Goal: Task Accomplishment & Management: Complete application form

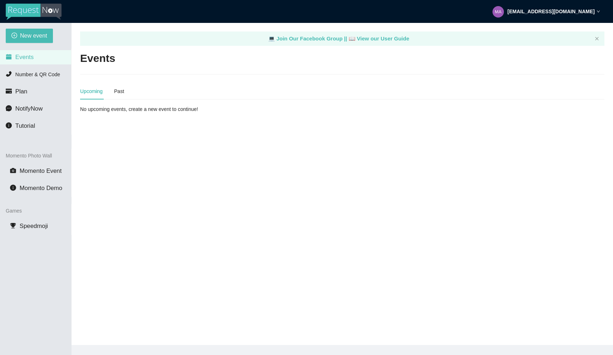
click at [179, 63] on div "Events" at bounding box center [342, 58] width 525 height 15
click at [29, 33] on span "New event" at bounding box center [33, 35] width 27 height 9
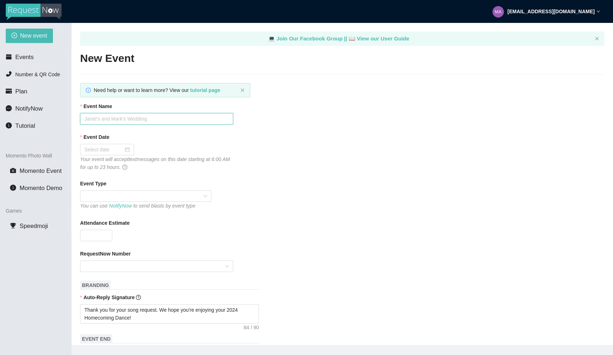
click at [126, 118] on input "Event Name" at bounding box center [156, 118] width 153 height 11
type input "[GEOGRAPHIC_DATA]'s 2025 Back to School Dance"
click at [120, 146] on div at bounding box center [106, 150] width 45 height 8
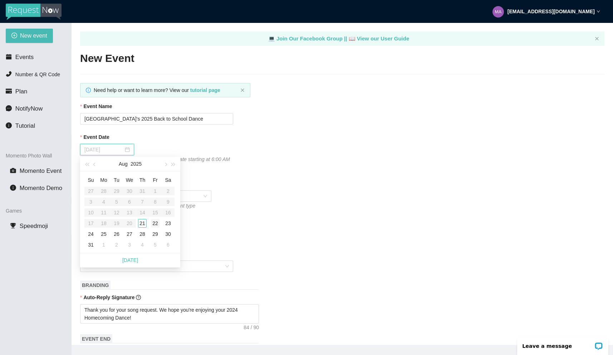
type input "[DATE]"
click at [157, 224] on div "22" at bounding box center [155, 223] width 9 height 9
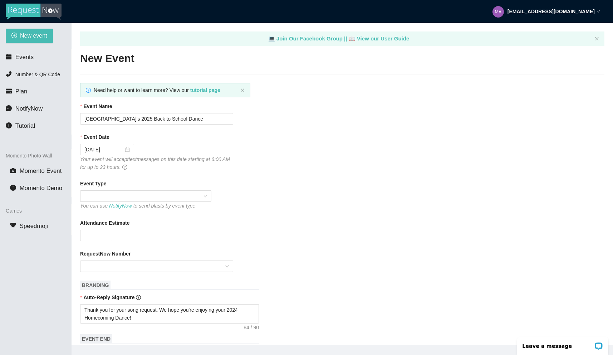
click at [308, 160] on div "Event Date [DATE] Your event will accept text messages on this date starting at…" at bounding box center [342, 152] width 525 height 38
click at [199, 193] on span at bounding box center [145, 196] width 123 height 11
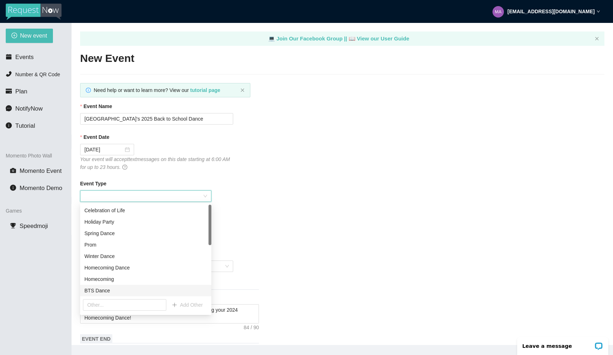
click at [117, 289] on div "BTS Dance" at bounding box center [145, 291] width 123 height 8
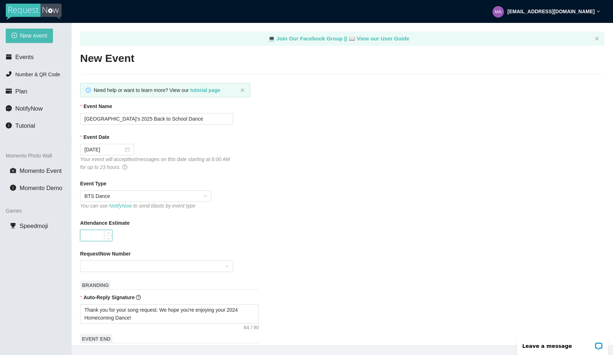
click at [99, 233] on input "Attendance Estimate" at bounding box center [96, 235] width 31 height 11
type input "800"
click at [100, 260] on div "RequestNow Number" at bounding box center [342, 255] width 525 height 11
click at [130, 262] on input "RequestNow Number" at bounding box center [154, 266] width 140 height 11
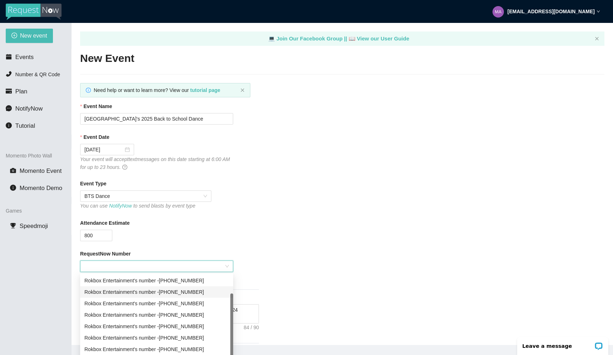
scroll to position [1, 0]
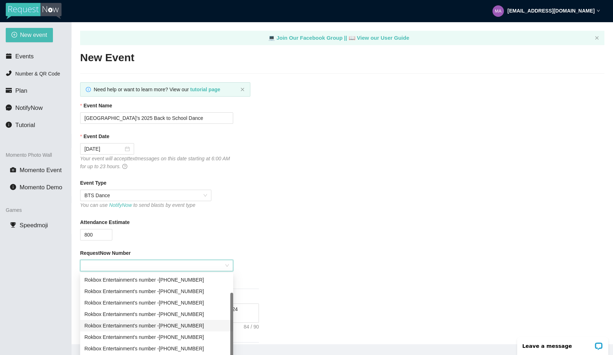
click at [195, 326] on div "Rokbox Entertainment's number - [PHONE_NUMBER]" at bounding box center [156, 326] width 145 height 8
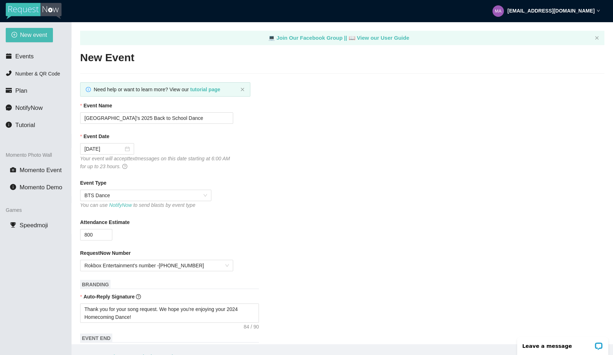
click at [358, 215] on form "Event Name [GEOGRAPHIC_DATA]'s 2025 Back to School Dance Event Date [DATE] Your…" at bounding box center [342, 360] width 525 height 516
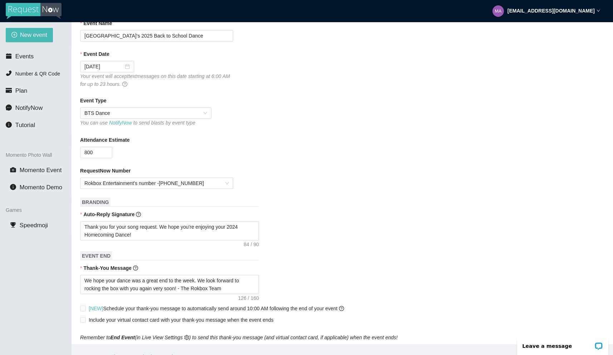
scroll to position [96, 0]
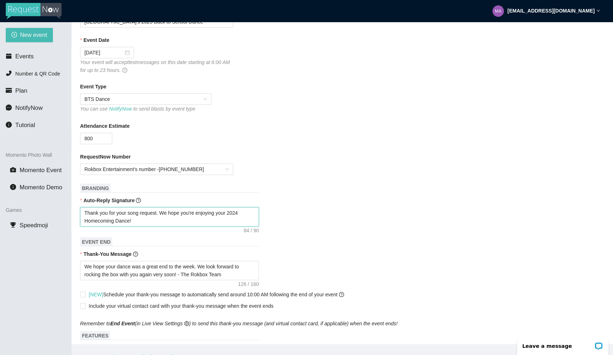
click at [244, 213] on textarea "Thank you for your song request. We hope you're enjoying your 2024 Homecoming D…" at bounding box center [169, 216] width 179 height 19
type textarea "Thank you for your song request. We hope you're enjoying your 202 Homecoming Da…"
type textarea "Thank you for your song request. We hope you're enjoying your 2025 Homecoming D…"
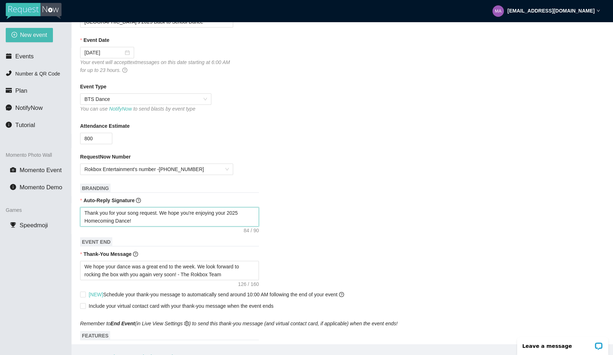
click at [114, 223] on textarea "Thank you for your song request. We hope you're enjoying your 2025 Homecoming D…" at bounding box center [169, 216] width 179 height 19
type textarea "Thank you for your song request. We hope you're enjoying your 2025 Homecomin Da…"
type textarea "Thank you for your song request. We hope you're enjoying your 2025 Homecomi Dan…"
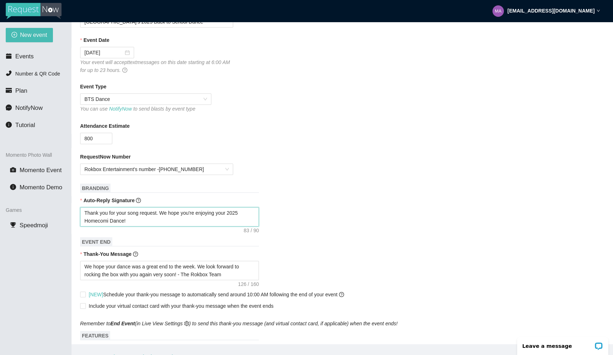
type textarea "Thank you for your song request. We hope you're enjoying your 2025 Homecom Danc…"
type textarea "Thank you for your song request. We hope you're enjoying your 2025 Homeco Dance!"
type textarea "Thank you for your song request. We hope you're enjoying your 2025 Homec Dance!"
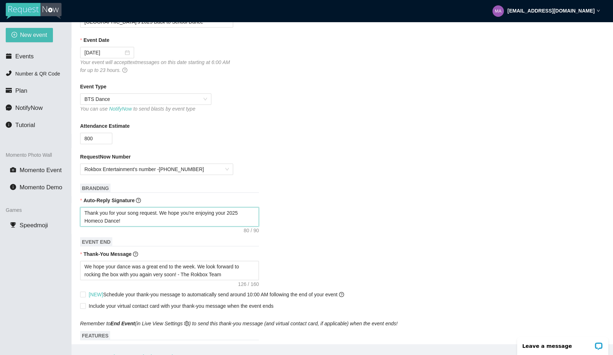
type textarea "Thank you for your song request. We hope you're enjoying your 2025 Homec Dance!"
type textarea "Thank you for your song request. We hope you're enjoying your 2025 Home Dance!"
type textarea "Thank you for your song request. We hope you're enjoying your 2025 Hom Dance!"
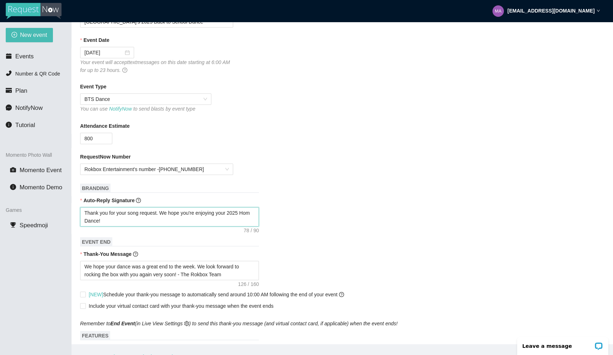
type textarea "Thank you for your song request. We hope you're enjoying your 2025 Ho Dance!"
type textarea "Thank you for your song request. We hope you're enjoying your 2025 H Dance!"
type textarea "Thank you for your song request. We hope you're enjoying your 2025 Dance!"
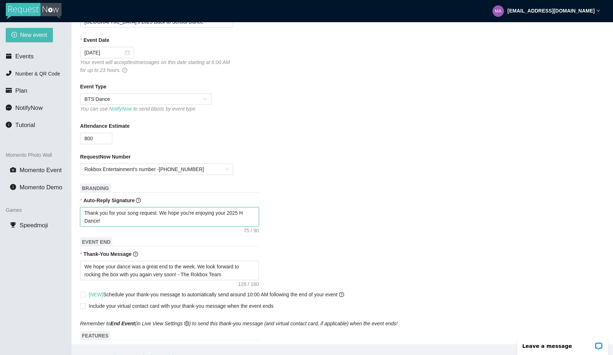
type textarea "Thank you for your song request. We hope you're enjoying your 2025 Dance!"
type textarea "Thank you for your song request. We hope you're enjoying your 2025 B Dance!"
type textarea "Thank you for your song request. We hope you're enjoying your 2025 Ba Dance!"
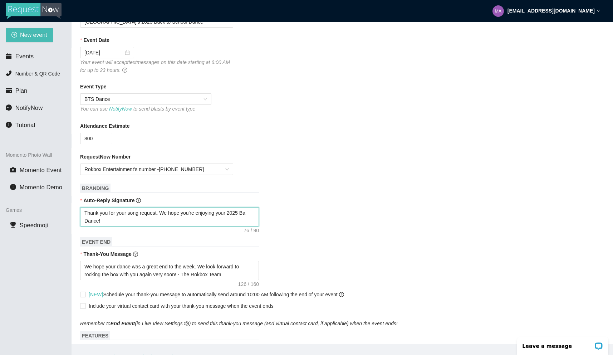
type textarea "Thank you for your song request. We hope you're enjoying your 2025 Bac Dance!"
type textarea "Thank you for your song request. We hope you're enjoying your 2025 Back Dance!"
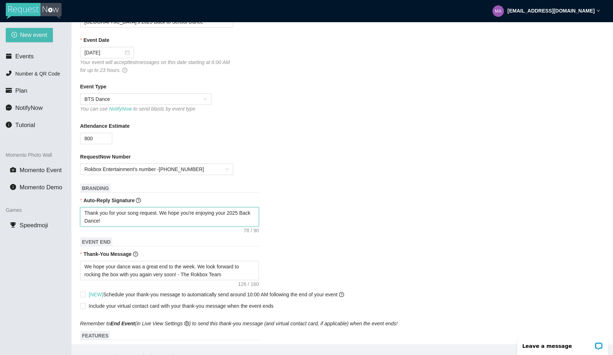
type textarea "Thank you for your song request. We hope you're enjoying your 2025 Back t Dance!"
type textarea "Thank you for your song request. We hope you're enjoying your 2025 Back to Danc…"
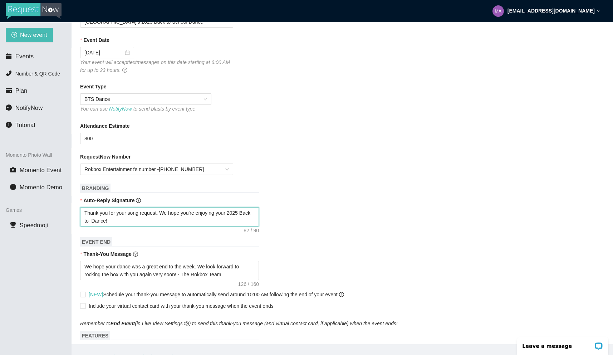
type textarea "Thank you for your song request. We hope you're enjoying your 2025 Back to S Da…"
type textarea "Thank you for your song request. We hope you're enjoying your 2025 Back to Sc D…"
type textarea "Thank you for your song request. We hope you're enjoying your 2025 Back to Sch …"
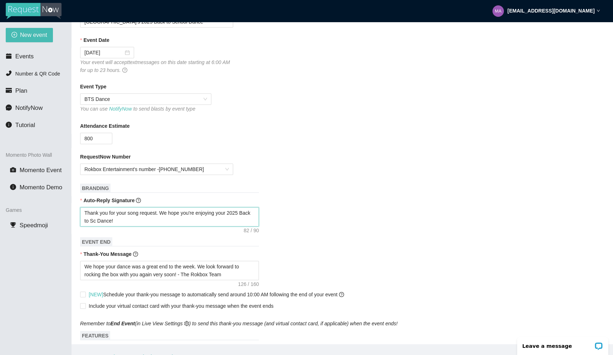
type textarea "Thank you for your song request. We hope you're enjoying your 2025 Back to Sch …"
type textarea "Thank you for your song request. We hope you're enjoying your 2025 Back to Scho…"
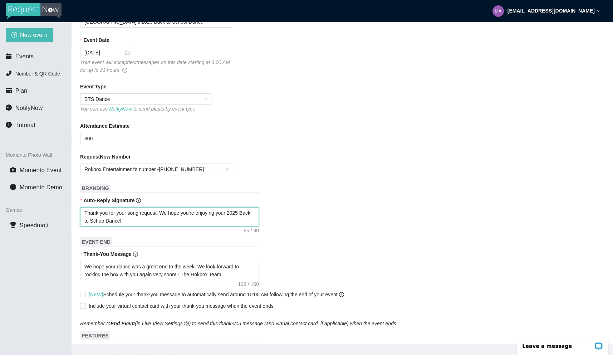
type textarea "Thank you for your song request. We hope you're enjoying your 2025 Back to Scho…"
click at [262, 169] on div "RequestNow Number Rokbox Entertainment's number - [PHONE_NUMBER]" at bounding box center [342, 164] width 525 height 22
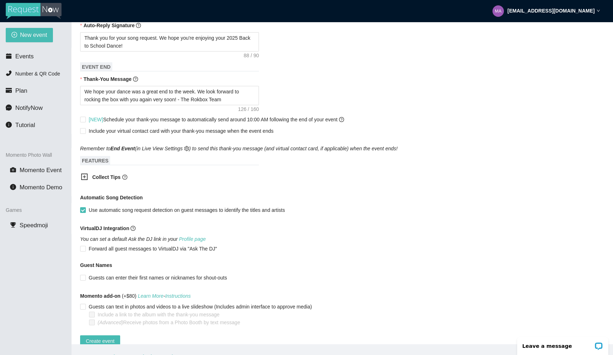
scroll to position [288, 0]
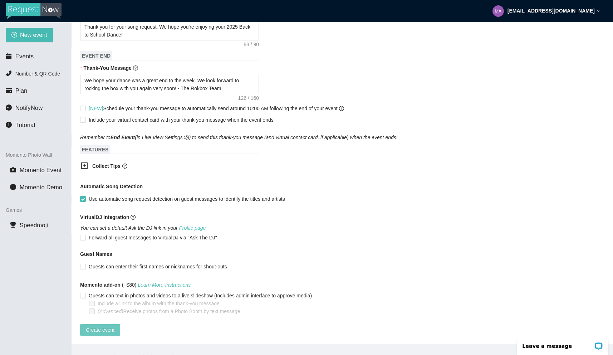
click at [106, 326] on span "Create event" at bounding box center [100, 330] width 29 height 8
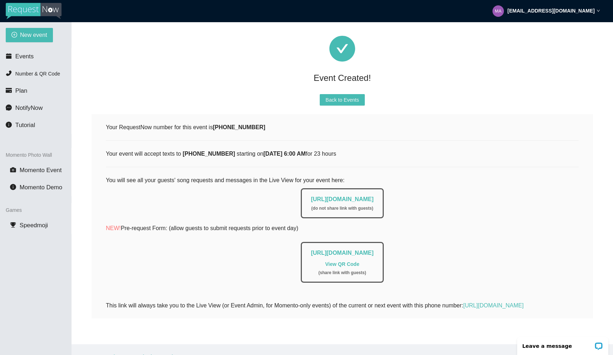
drag, startPoint x: 282, startPoint y: 196, endPoint x: 451, endPoint y: 196, distance: 169.3
click at [451, 196] on div "[URL][DOMAIN_NAME] ( do not share link with guests )" at bounding box center [342, 202] width 473 height 34
copy link "[URL][DOMAIN_NAME]"
click at [301, 197] on div "[URL][DOMAIN_NAME] ( do not share link with guests )" at bounding box center [342, 203] width 83 height 30
click at [301, 188] on div "[URL][DOMAIN_NAME] ( do not share link with guests )" at bounding box center [342, 203] width 83 height 30
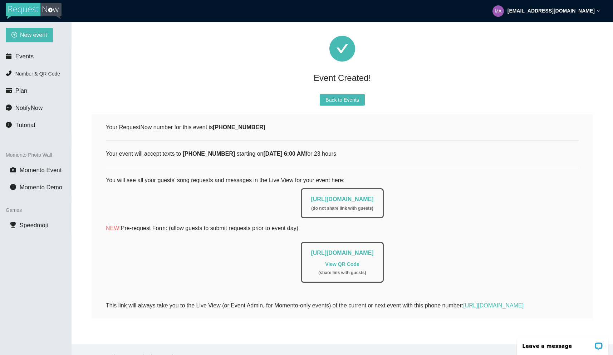
drag, startPoint x: 283, startPoint y: 191, endPoint x: 432, endPoint y: 191, distance: 148.9
click at [432, 191] on div "[URL][DOMAIN_NAME] ( do not share link with guests )" at bounding box center [342, 202] width 473 height 34
copy link "[URL][DOMAIN_NAME]"
click at [346, 96] on span "Back to Events" at bounding box center [342, 100] width 33 height 8
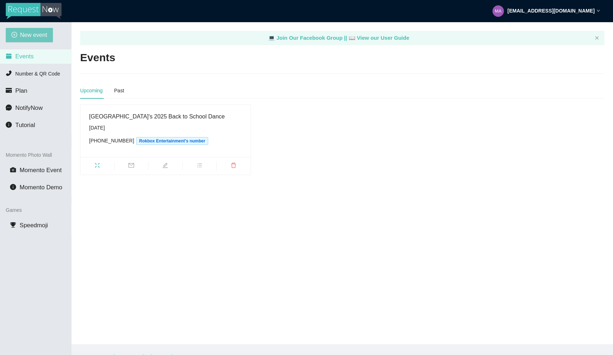
click at [34, 35] on span "New event" at bounding box center [33, 34] width 27 height 9
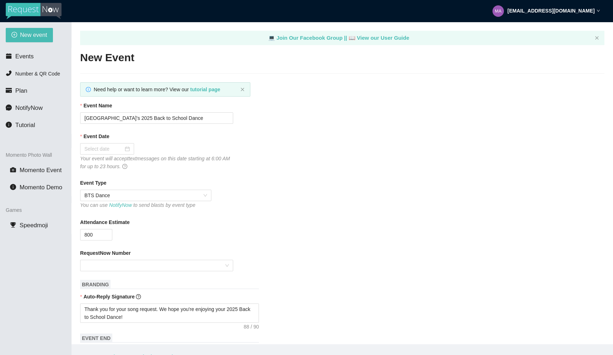
type textarea "[URL][DOMAIN_NAME]"
click at [114, 120] on input "[GEOGRAPHIC_DATA]'s 2025 Back to School Dance" at bounding box center [156, 117] width 153 height 11
type input "[GEOGRAPHIC_DATA]'s 2025 Back to School Dance"
click at [121, 149] on div at bounding box center [106, 149] width 45 height 8
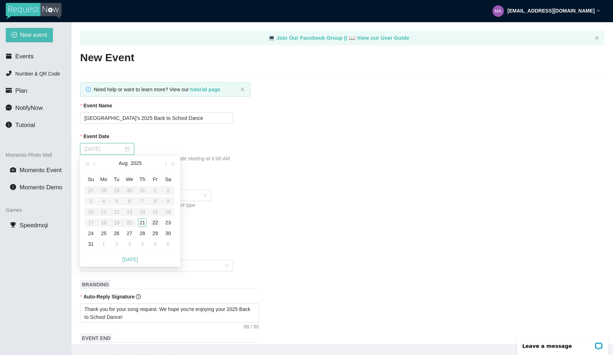
type input "[DATE]"
click at [154, 222] on div "22" at bounding box center [155, 222] width 9 height 9
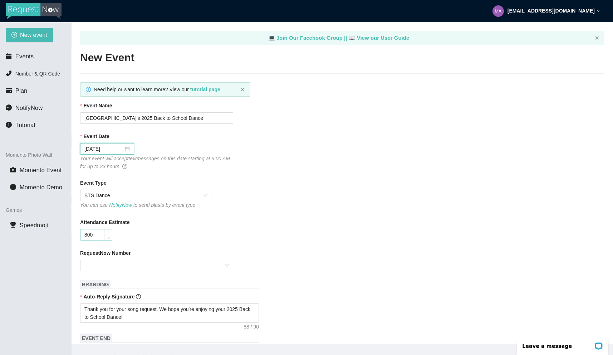
click at [87, 235] on input "800" at bounding box center [96, 234] width 31 height 11
type input "500"
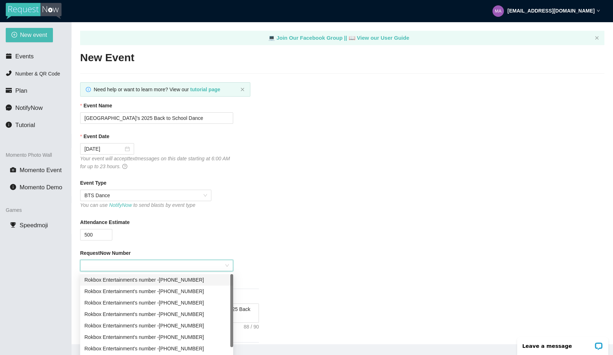
click at [120, 264] on input "RequestNow Number" at bounding box center [154, 265] width 140 height 11
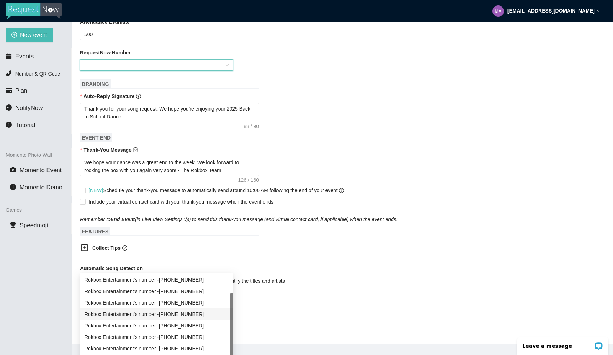
scroll to position [190, 0]
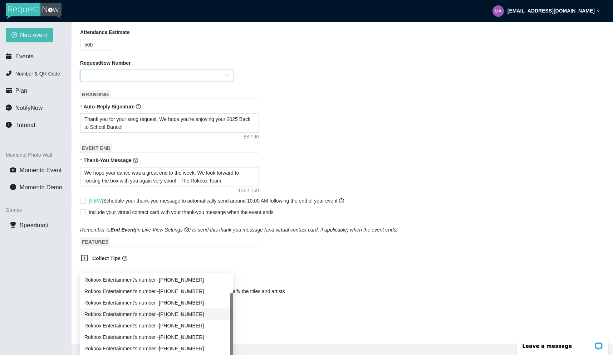
click at [317, 98] on form "Event Name [GEOGRAPHIC_DATA]'s 2025 Back to School Dance Event Date [DATE] Your…" at bounding box center [342, 170] width 525 height 516
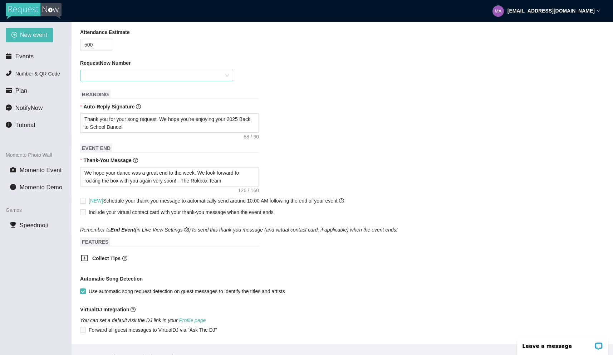
click at [225, 77] on div at bounding box center [156, 75] width 153 height 11
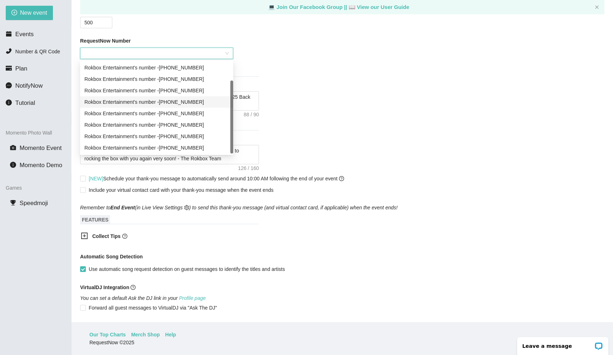
scroll to position [0, 0]
click at [183, 68] on div "Rokbox Entertainment's number - [PHONE_NUMBER]" at bounding box center [156, 68] width 145 height 8
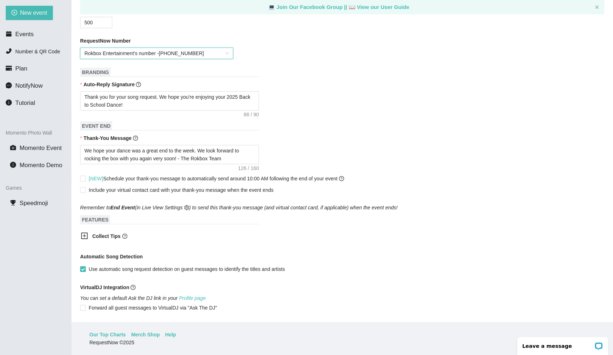
click at [435, 106] on div "Thank you for your song request. We hope you're enjoying your 2025 Back to Scho…" at bounding box center [342, 100] width 525 height 19
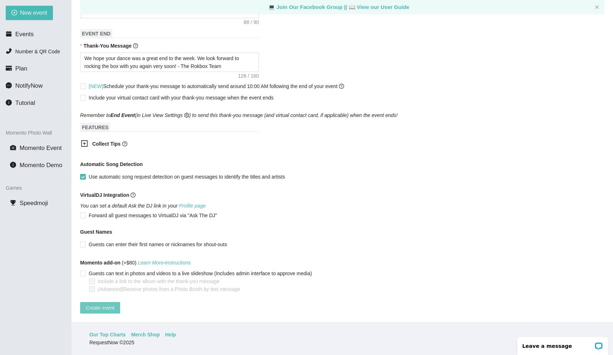
click at [103, 305] on span "Create event" at bounding box center [100, 308] width 29 height 8
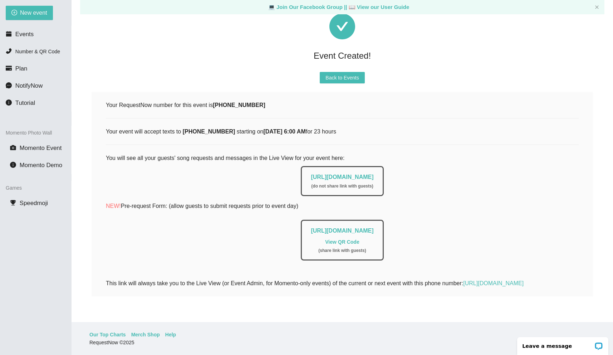
drag, startPoint x: 287, startPoint y: 172, endPoint x: 423, endPoint y: 170, distance: 136.4
click at [423, 170] on div "[URL][DOMAIN_NAME] ( do not share link with guests )" at bounding box center [342, 179] width 473 height 34
copy link "[URL][DOMAIN_NAME]"
